Goal: Information Seeking & Learning: Learn about a topic

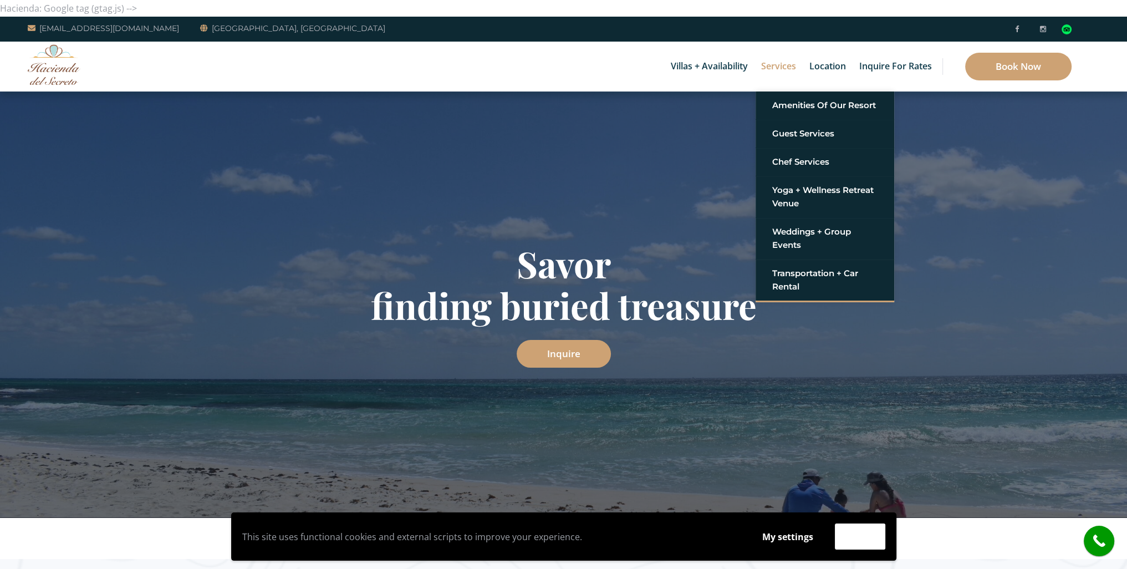
click at [790, 70] on link "Services" at bounding box center [779, 67] width 46 height 50
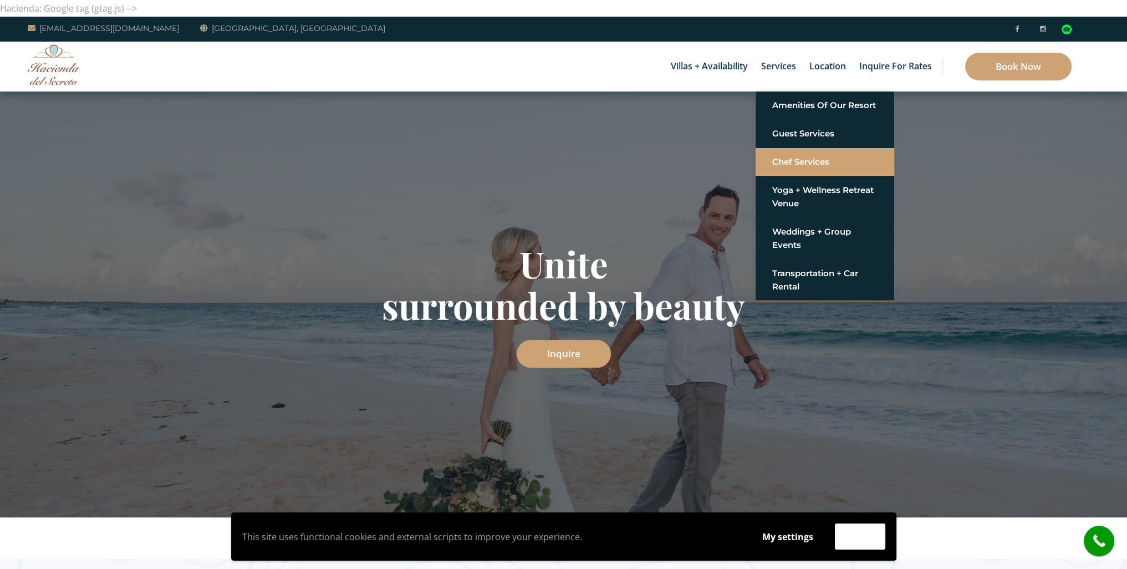
click at [803, 162] on link "Chef Services" at bounding box center [824, 162] width 105 height 20
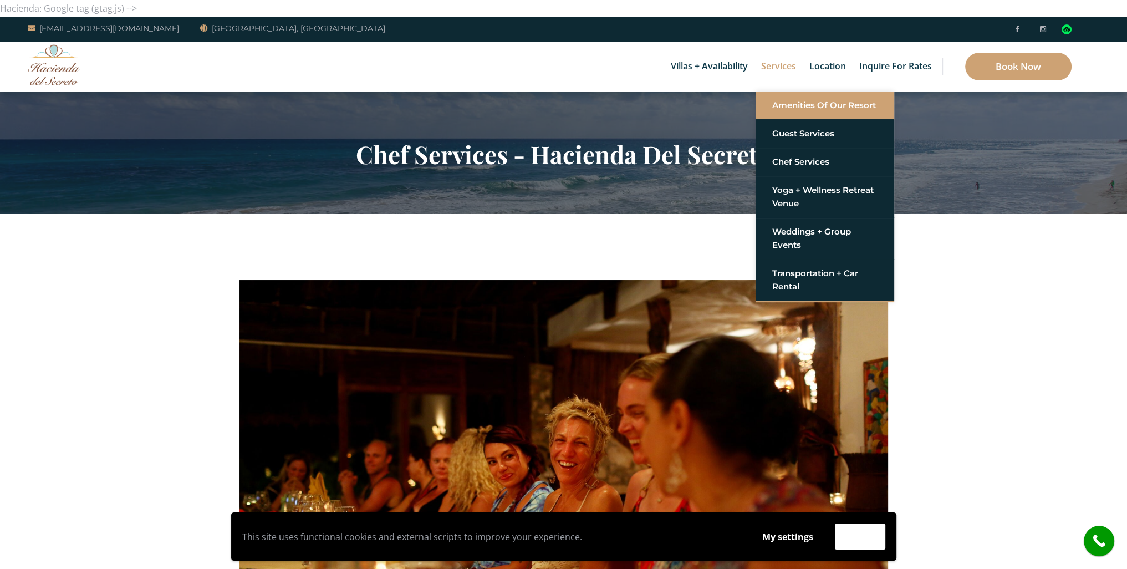
click at [784, 106] on link "Amenities of Our Resort" at bounding box center [824, 105] width 105 height 20
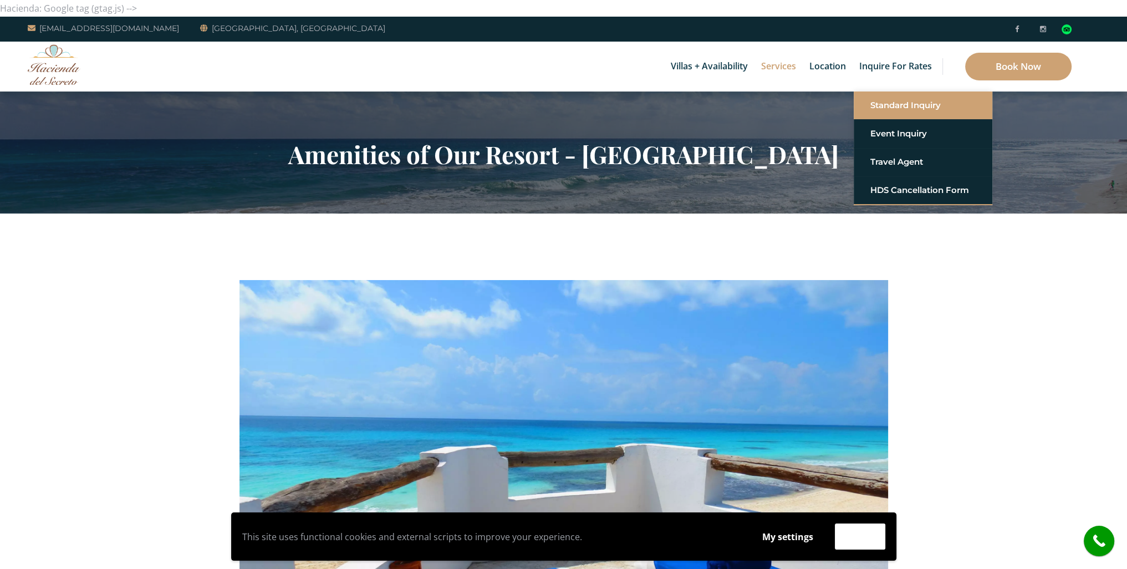
click at [904, 107] on link "Standard Inquiry" at bounding box center [922, 105] width 105 height 20
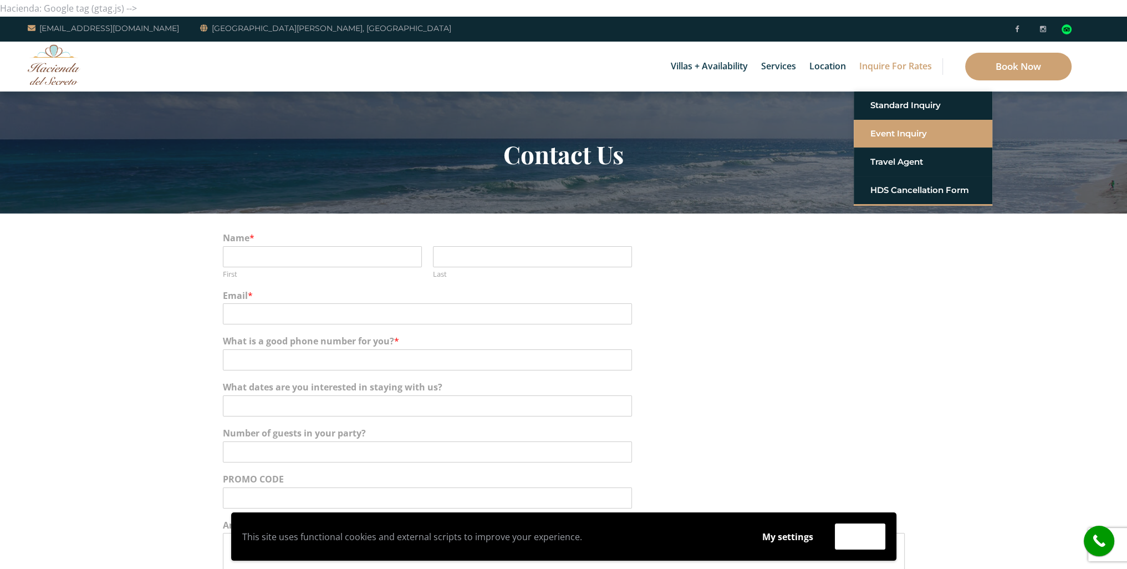
click at [908, 131] on link "Event Inquiry" at bounding box center [922, 134] width 105 height 20
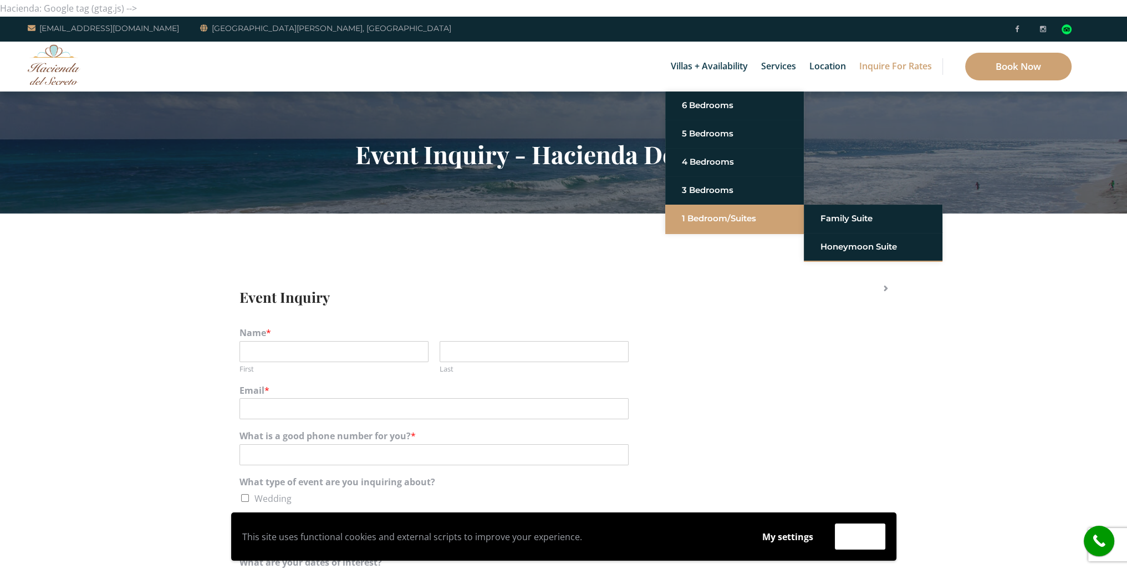
click at [704, 220] on link "1 Bedroom/Suites" at bounding box center [734, 218] width 105 height 20
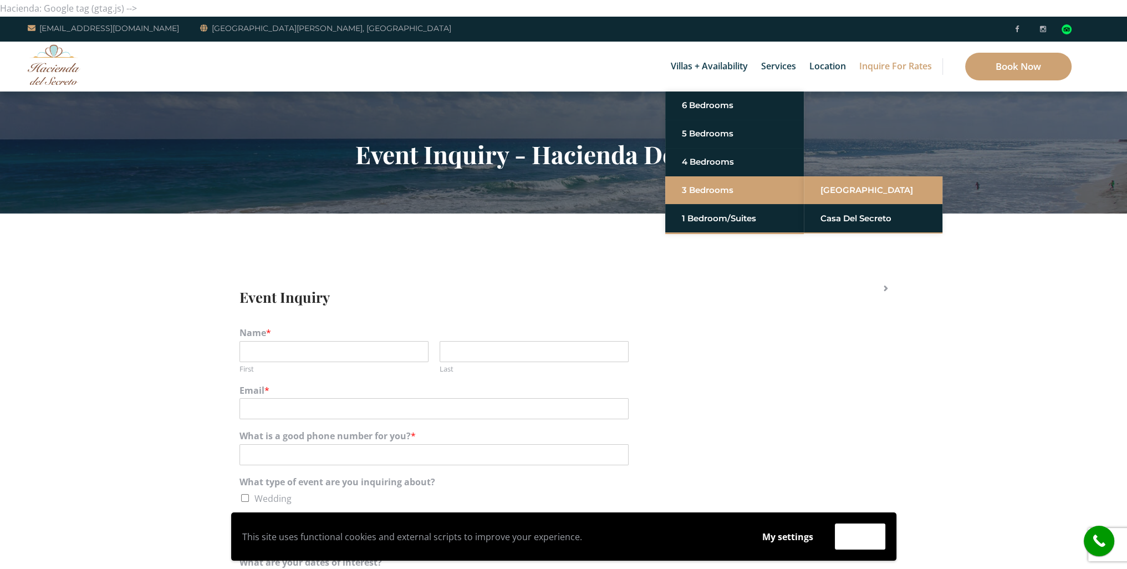
click at [868, 189] on link "[GEOGRAPHIC_DATA]" at bounding box center [873, 190] width 105 height 20
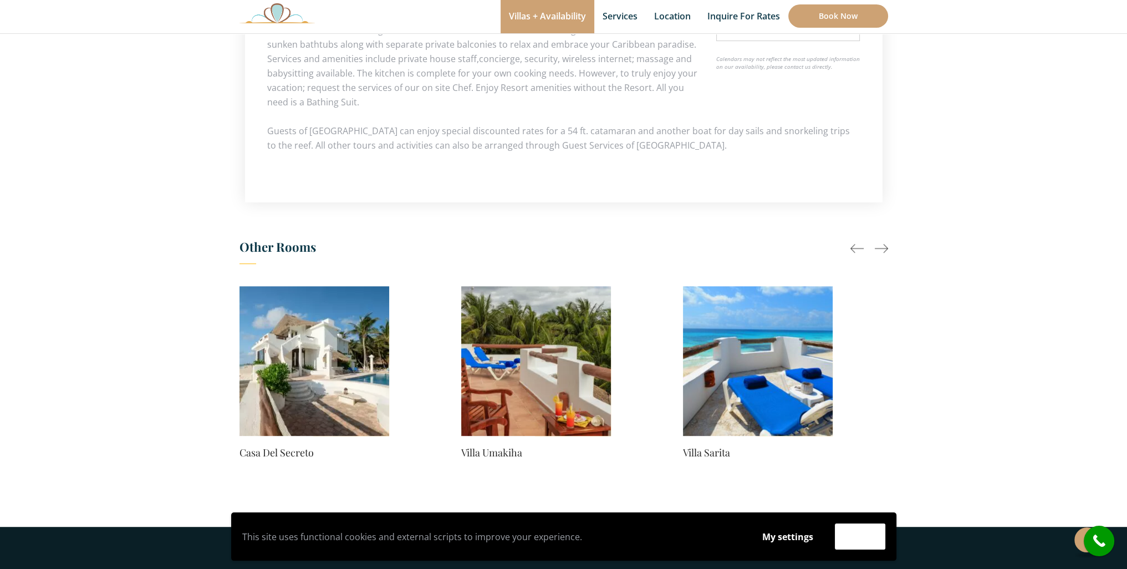
scroll to position [776, 0]
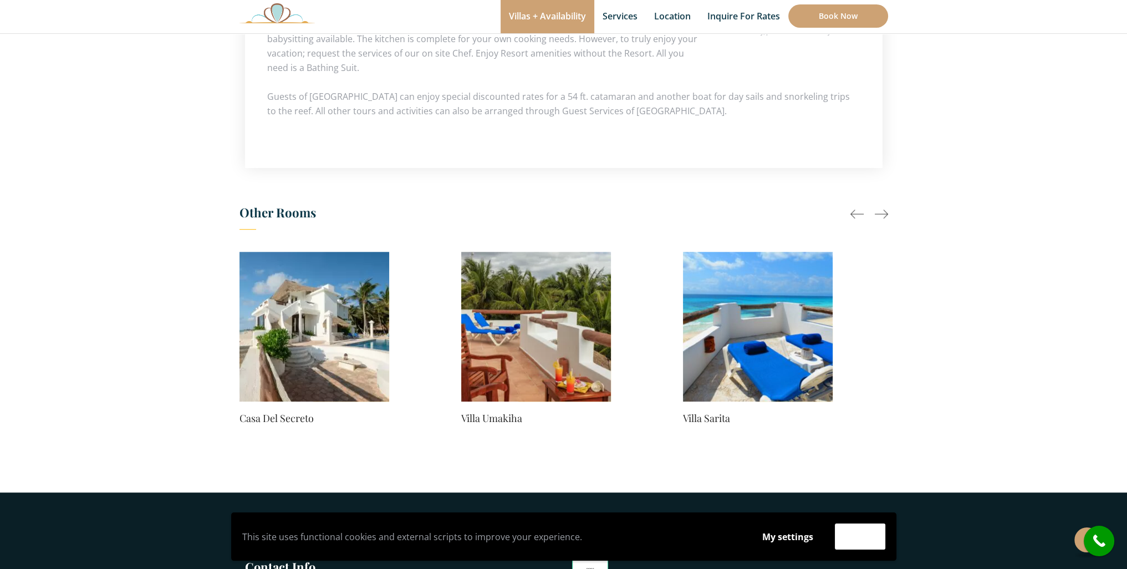
click at [539, 351] on img at bounding box center [536, 327] width 150 height 150
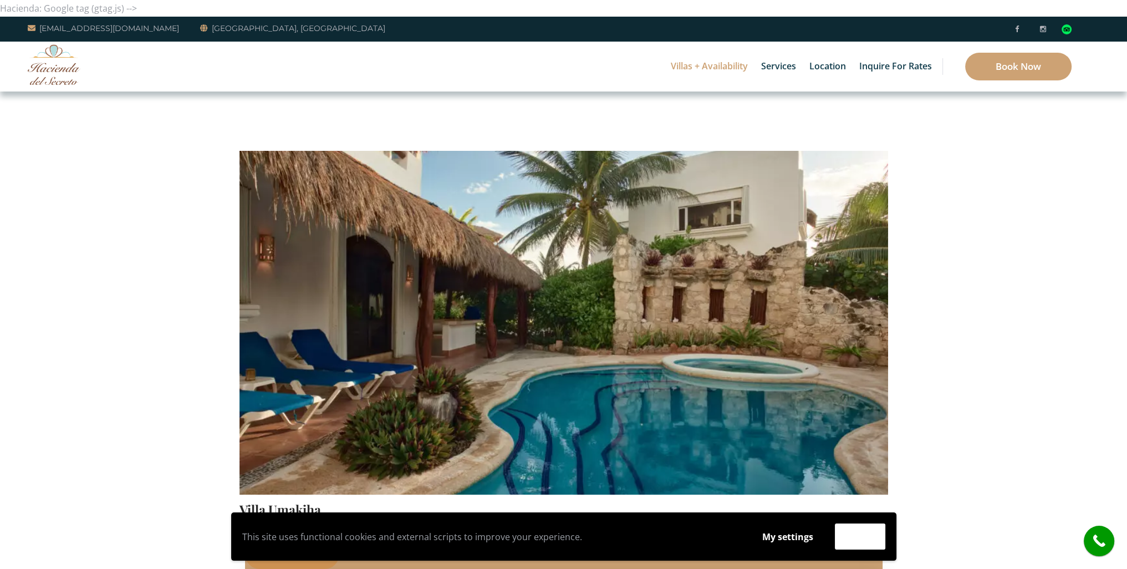
scroll to position [55, 0]
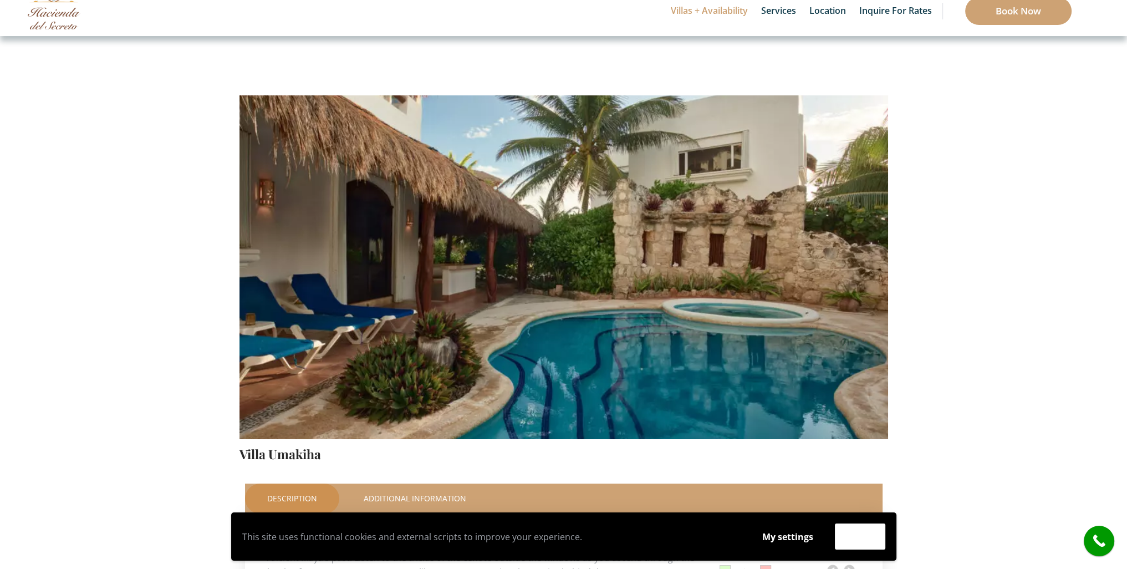
click at [856, 267] on img at bounding box center [563, 225] width 649 height 432
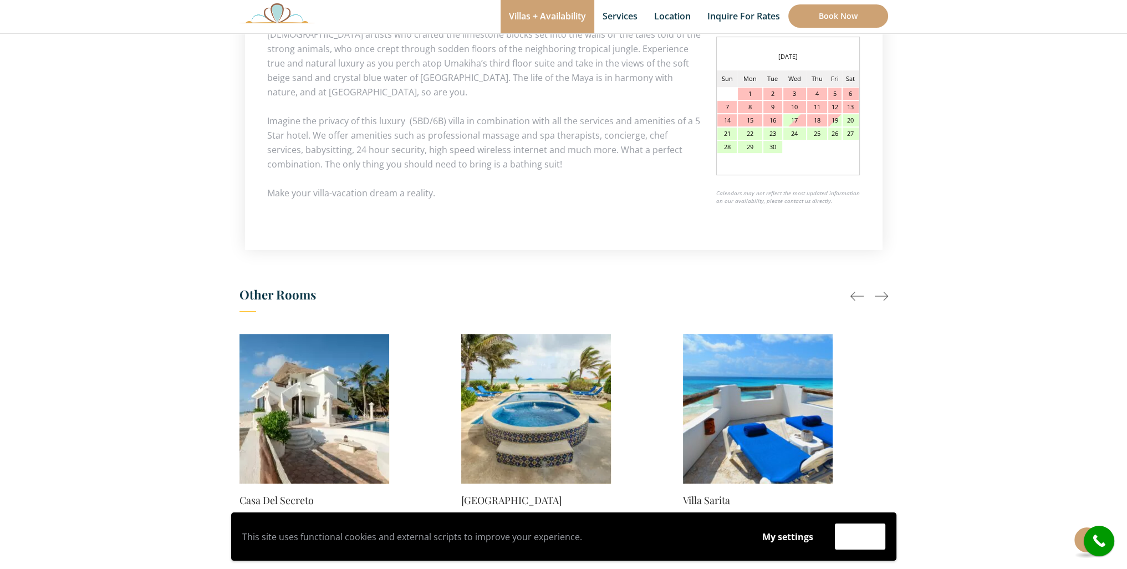
scroll to position [665, 0]
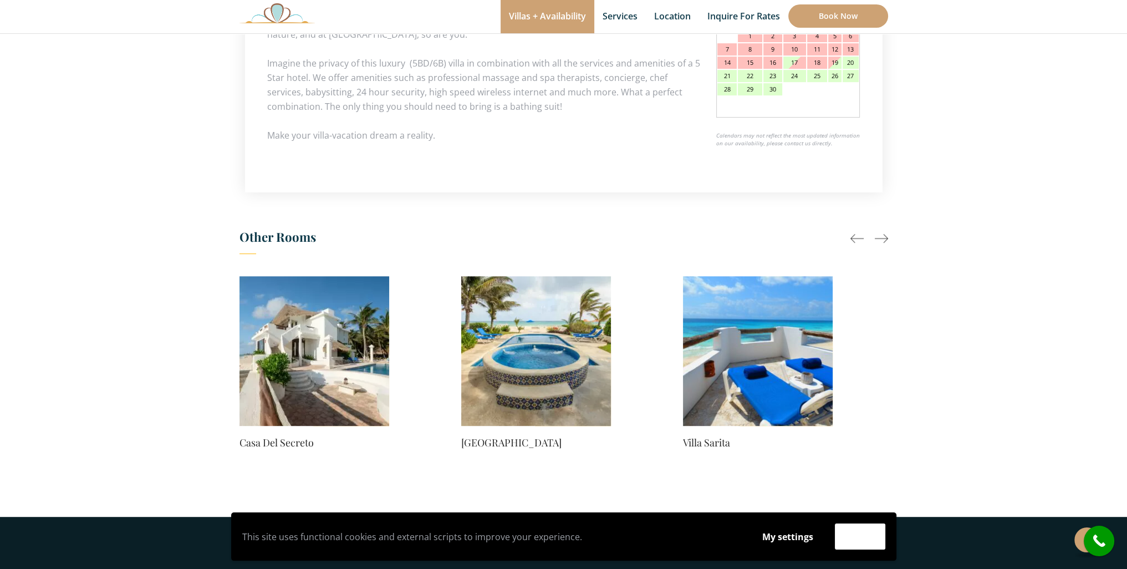
click at [760, 379] on img at bounding box center [758, 351] width 150 height 150
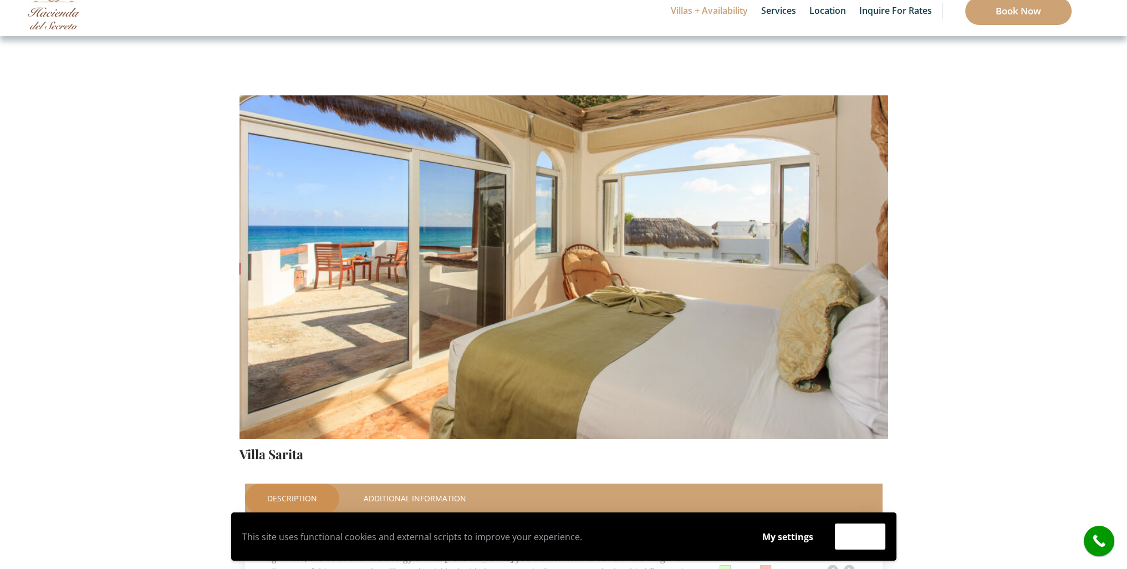
click at [746, 349] on img at bounding box center [563, 225] width 649 height 432
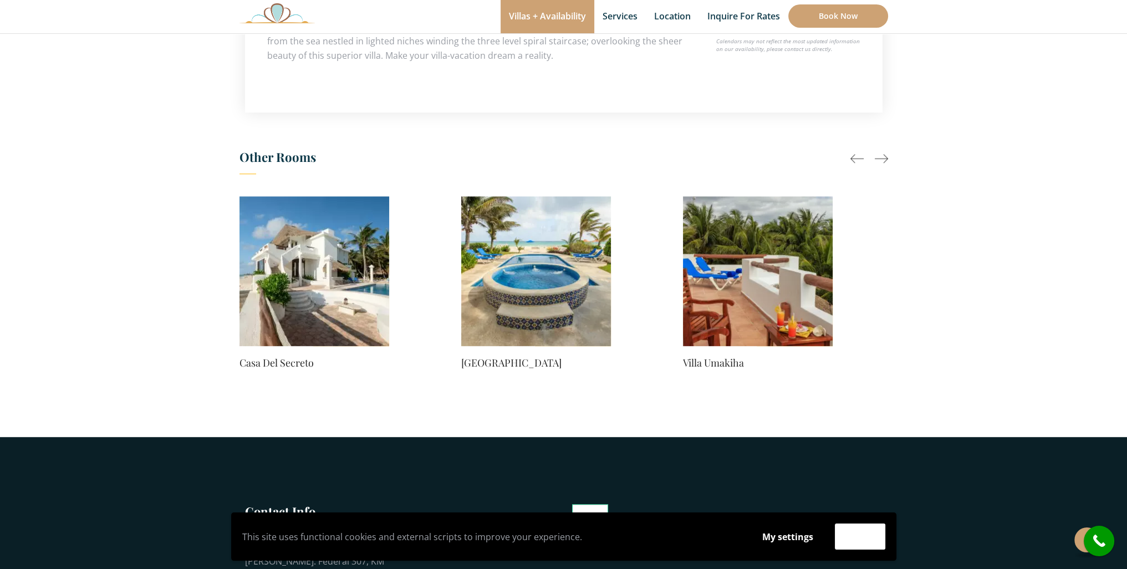
scroll to position [776, 0]
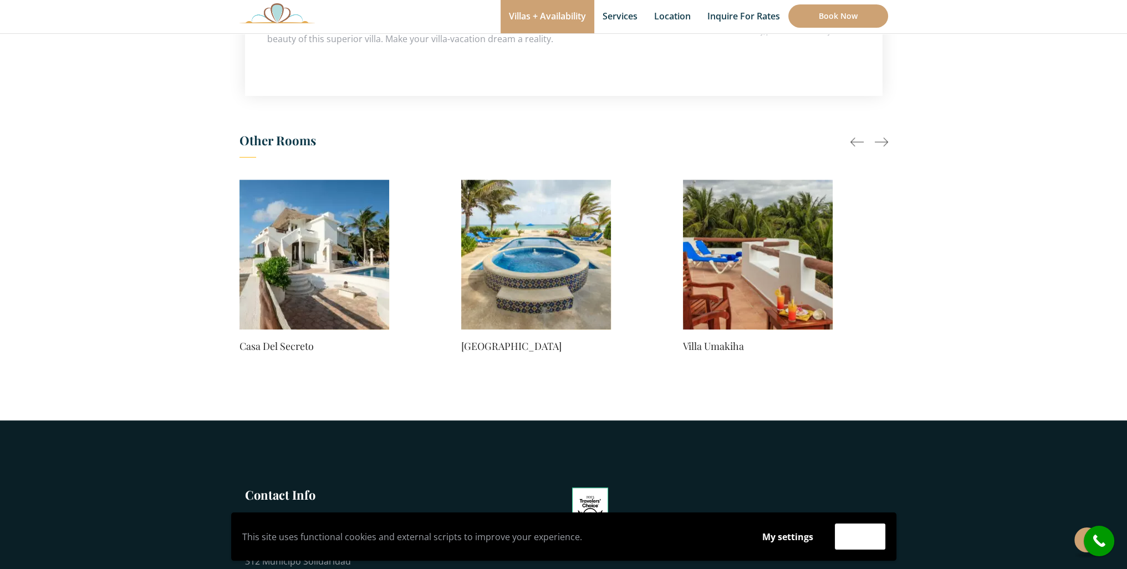
click at [287, 225] on img at bounding box center [314, 255] width 150 height 150
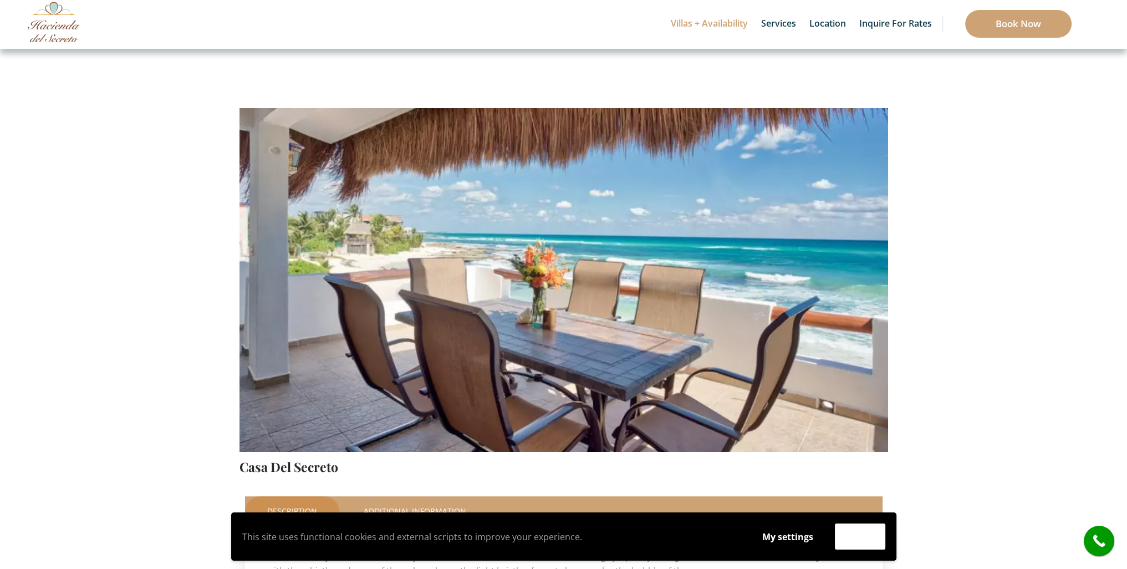
scroll to position [111, 0]
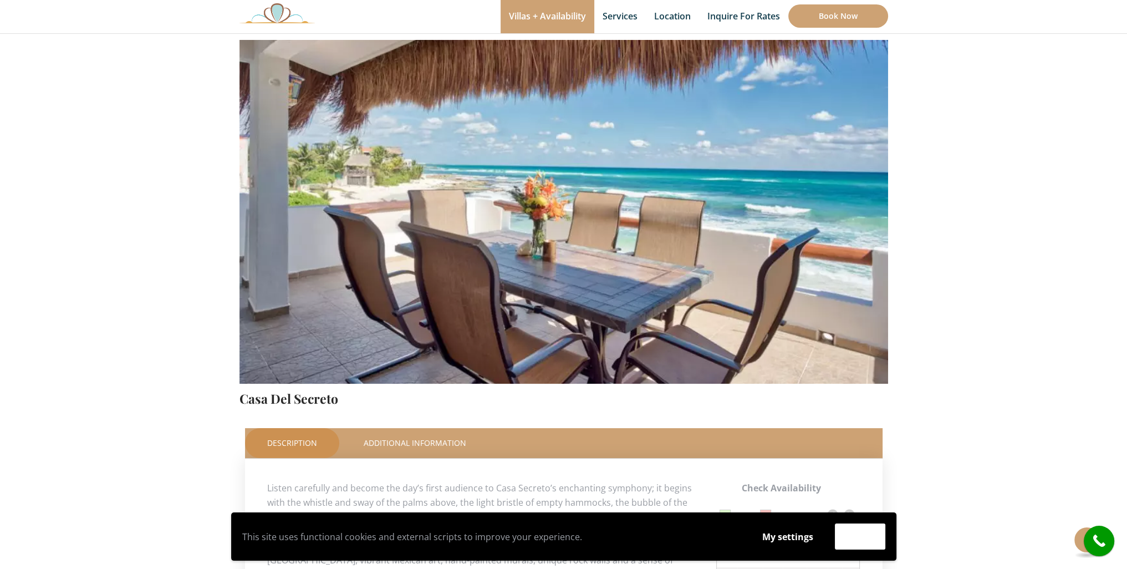
click at [861, 282] on img at bounding box center [563, 170] width 649 height 432
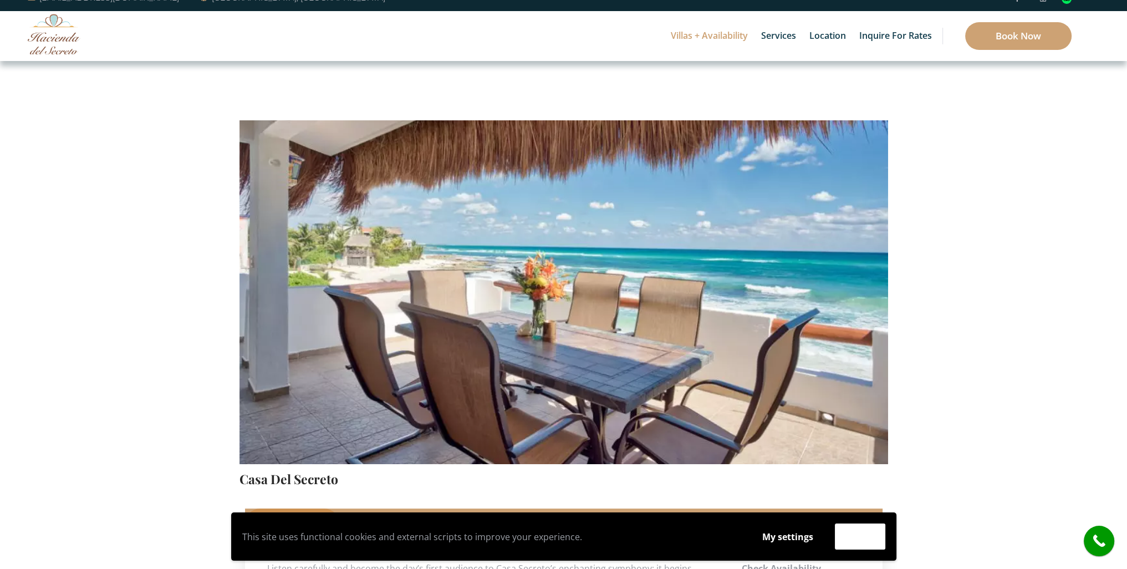
scroll to position [0, 0]
